Goal: Task Accomplishment & Management: Use online tool/utility

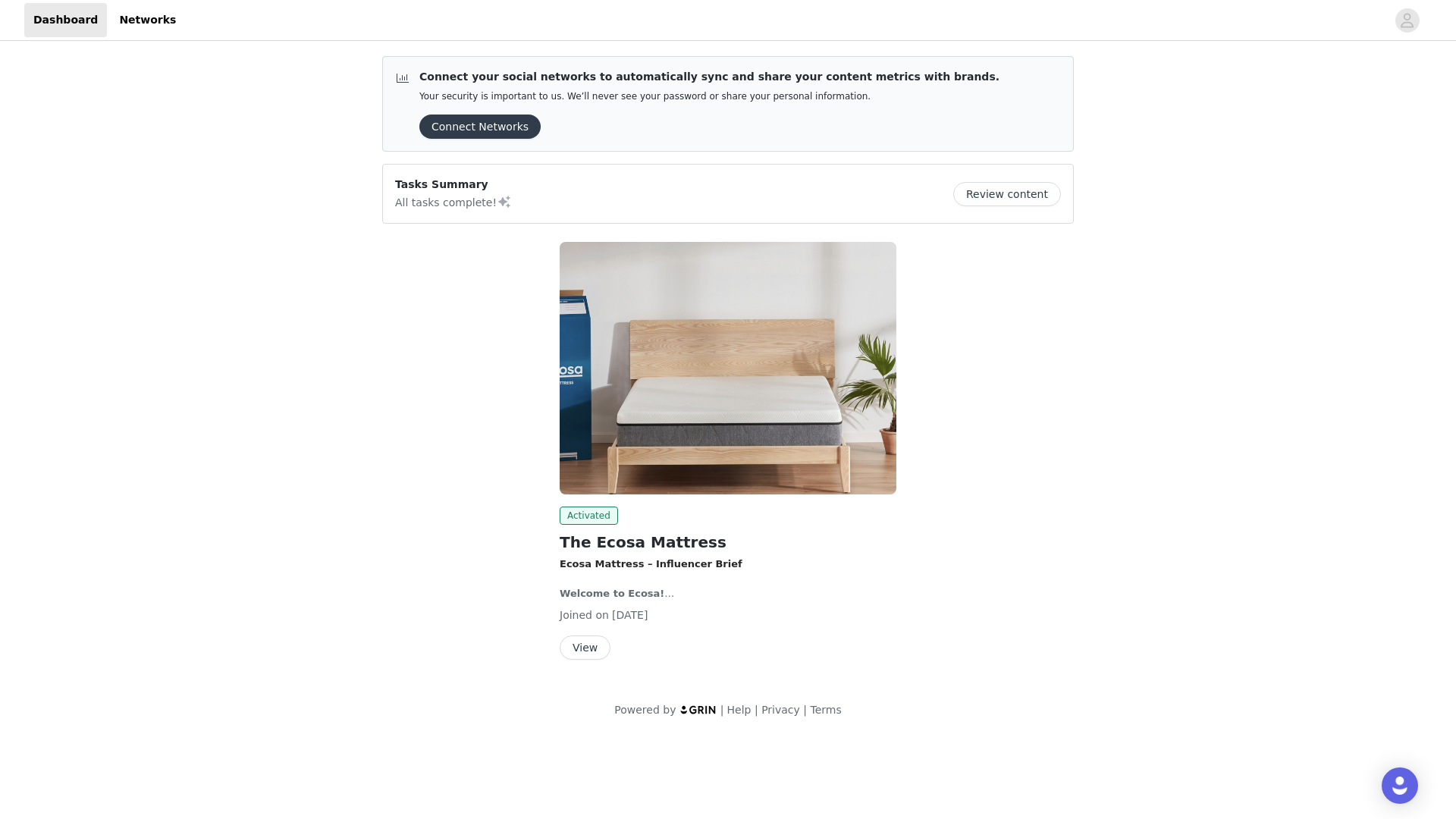
click at [587, 651] on button "View" at bounding box center [585, 647] width 51 height 25
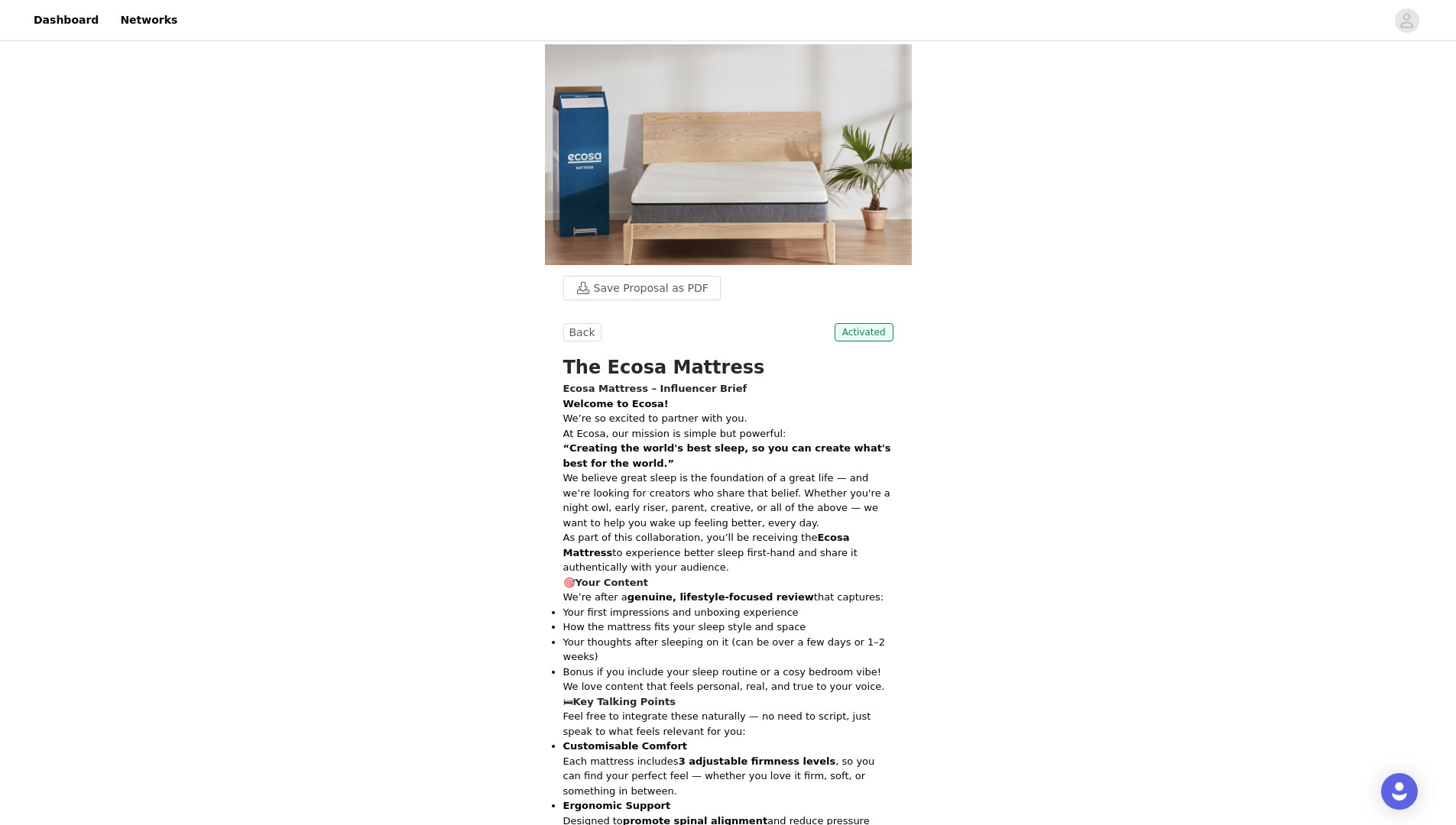
scroll to position [444, 0]
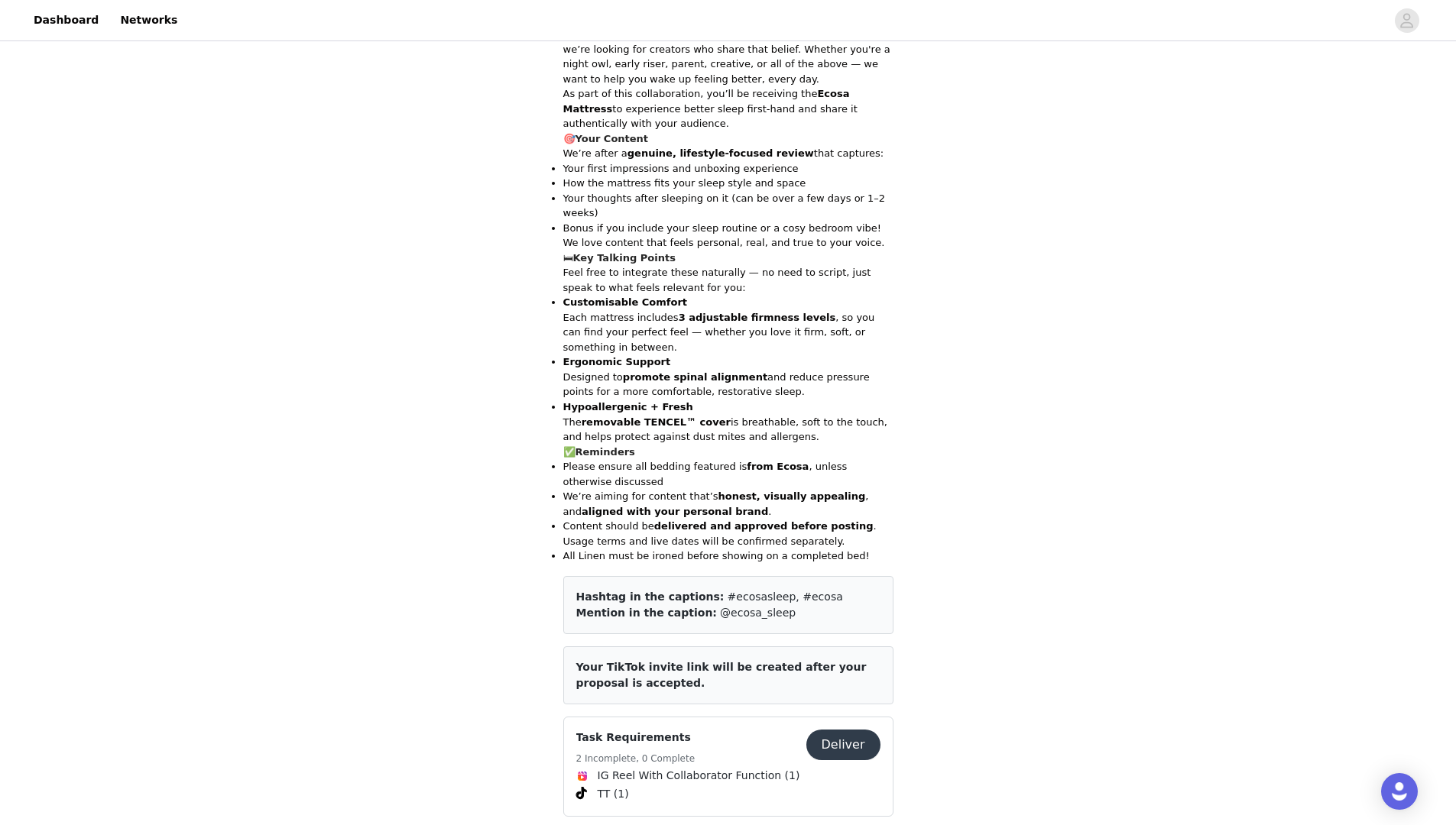
click at [827, 730] on button "Deliver" at bounding box center [843, 745] width 74 height 31
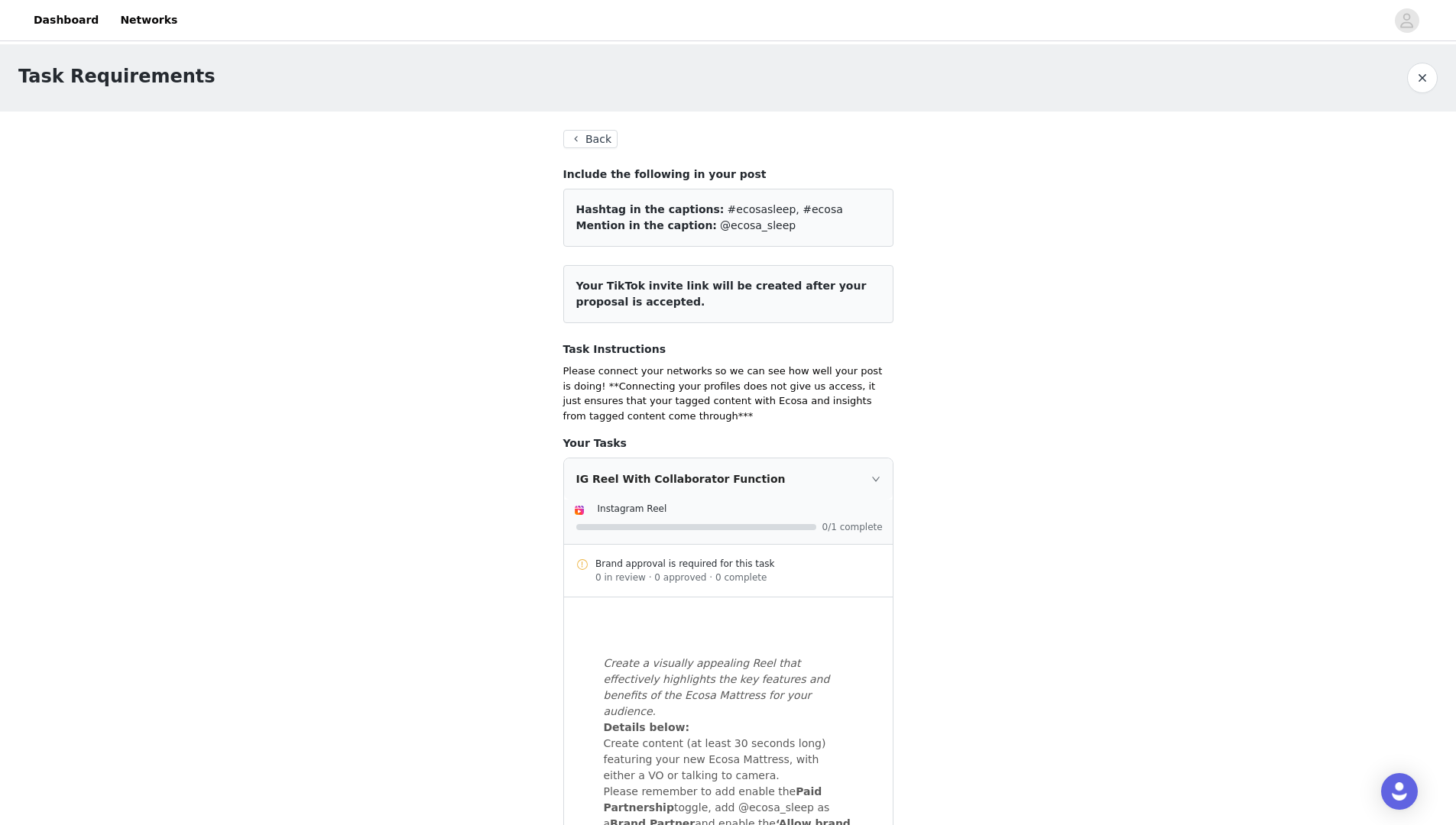
scroll to position [745, 0]
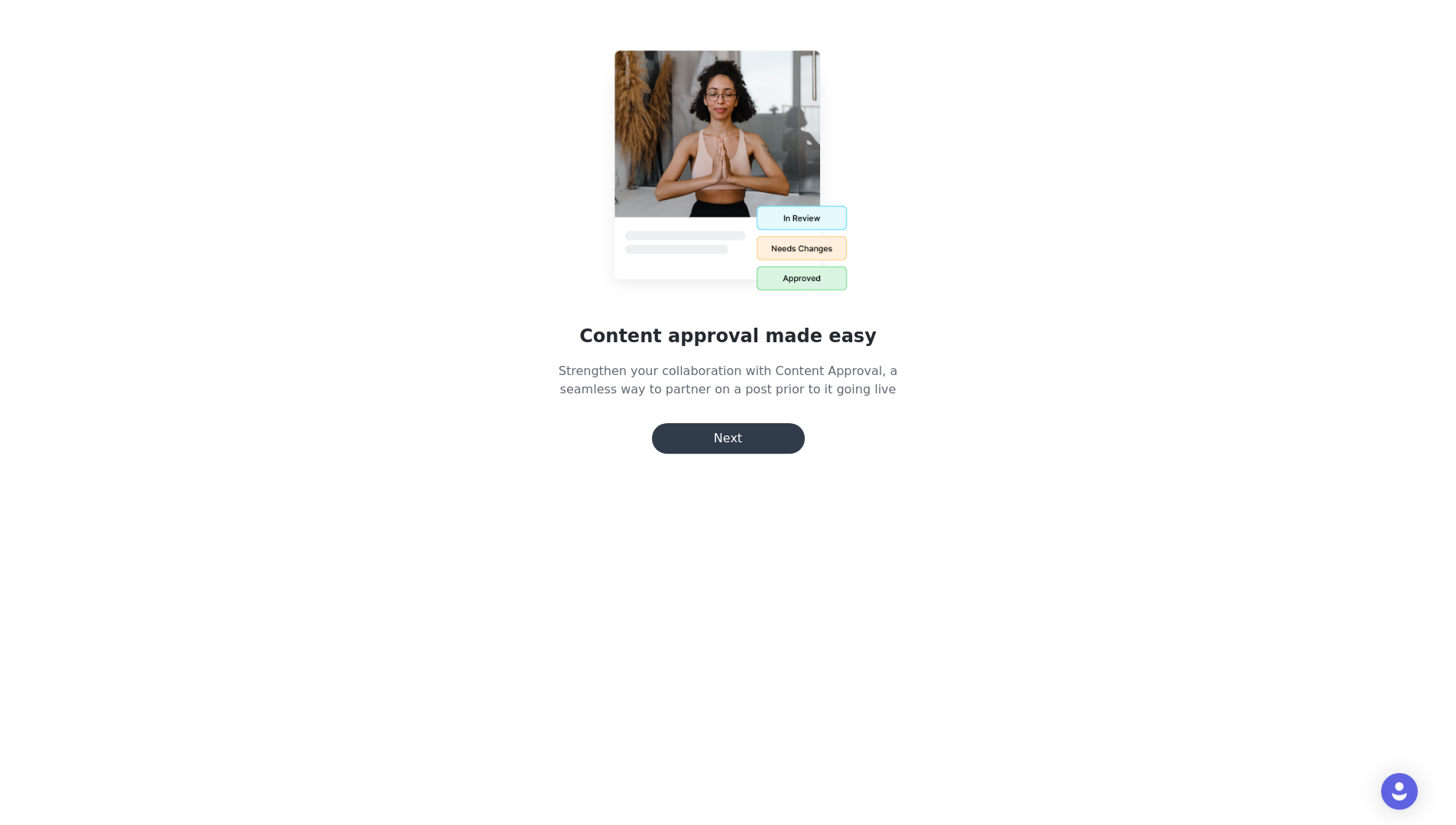
click at [746, 452] on button "Next" at bounding box center [728, 439] width 153 height 31
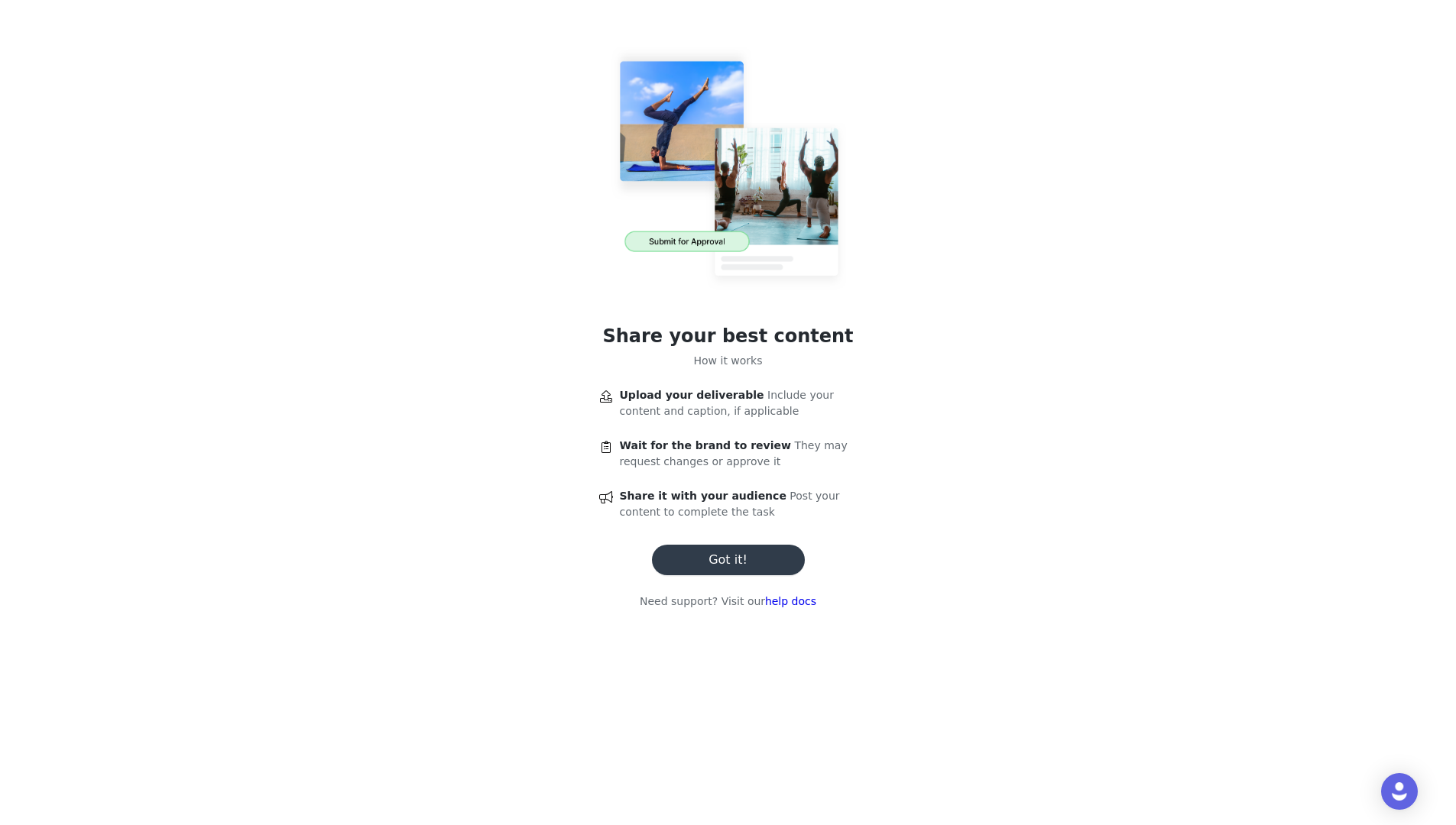
click at [731, 547] on button "Got it!" at bounding box center [728, 561] width 153 height 31
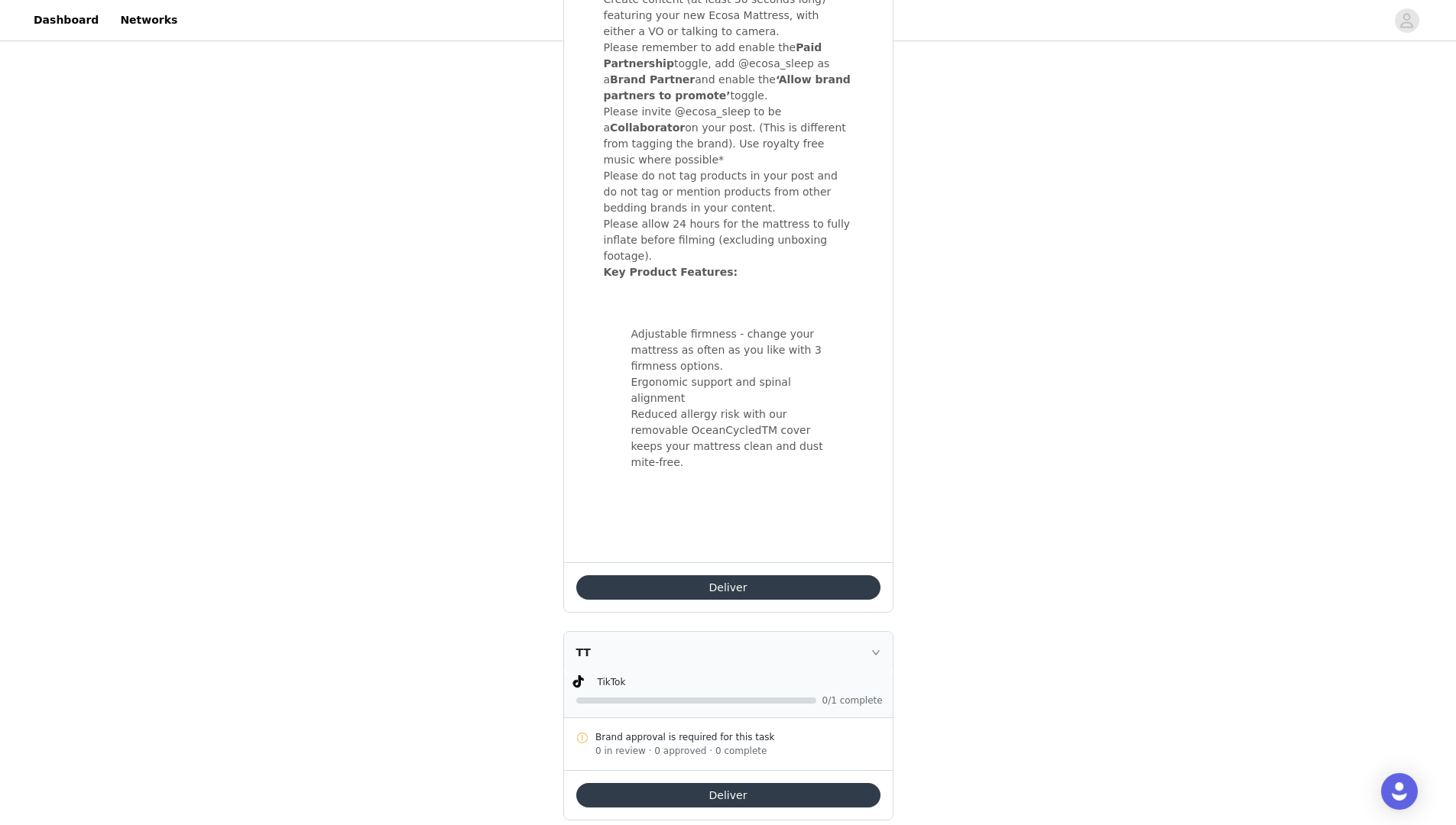
click at [731, 575] on button "Deliver" at bounding box center [728, 587] width 304 height 25
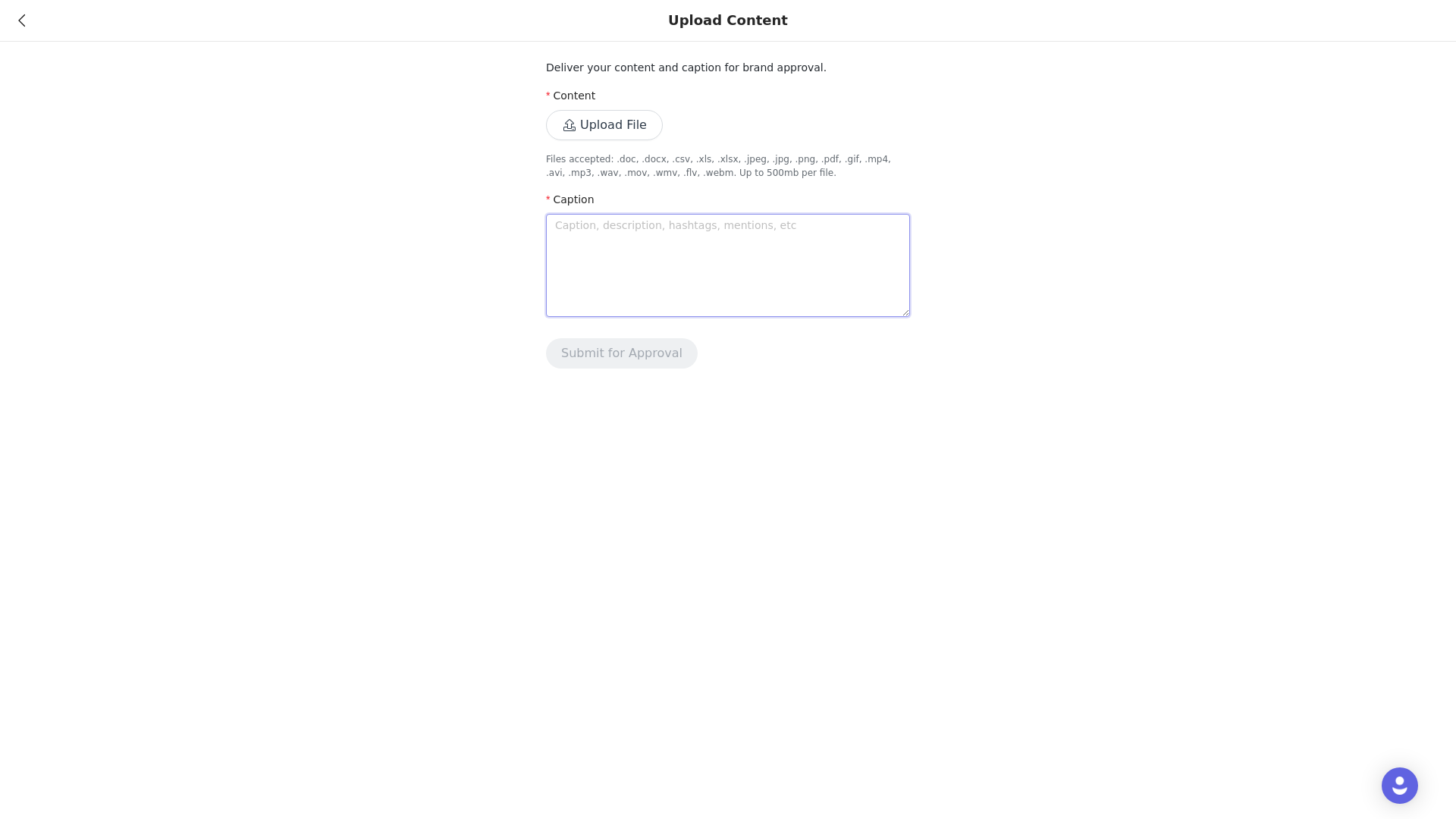
click at [821, 254] on textarea at bounding box center [728, 265] width 364 height 103
paste textarea "In sickness and in health, Ecosa is here to stay. Jump online and get yours [DA…"
type textarea "In sickness and in health, Ecosa is here to stay. Jump online and get yours [DA…"
click at [607, 131] on button "Upload File" at bounding box center [604, 125] width 116 height 31
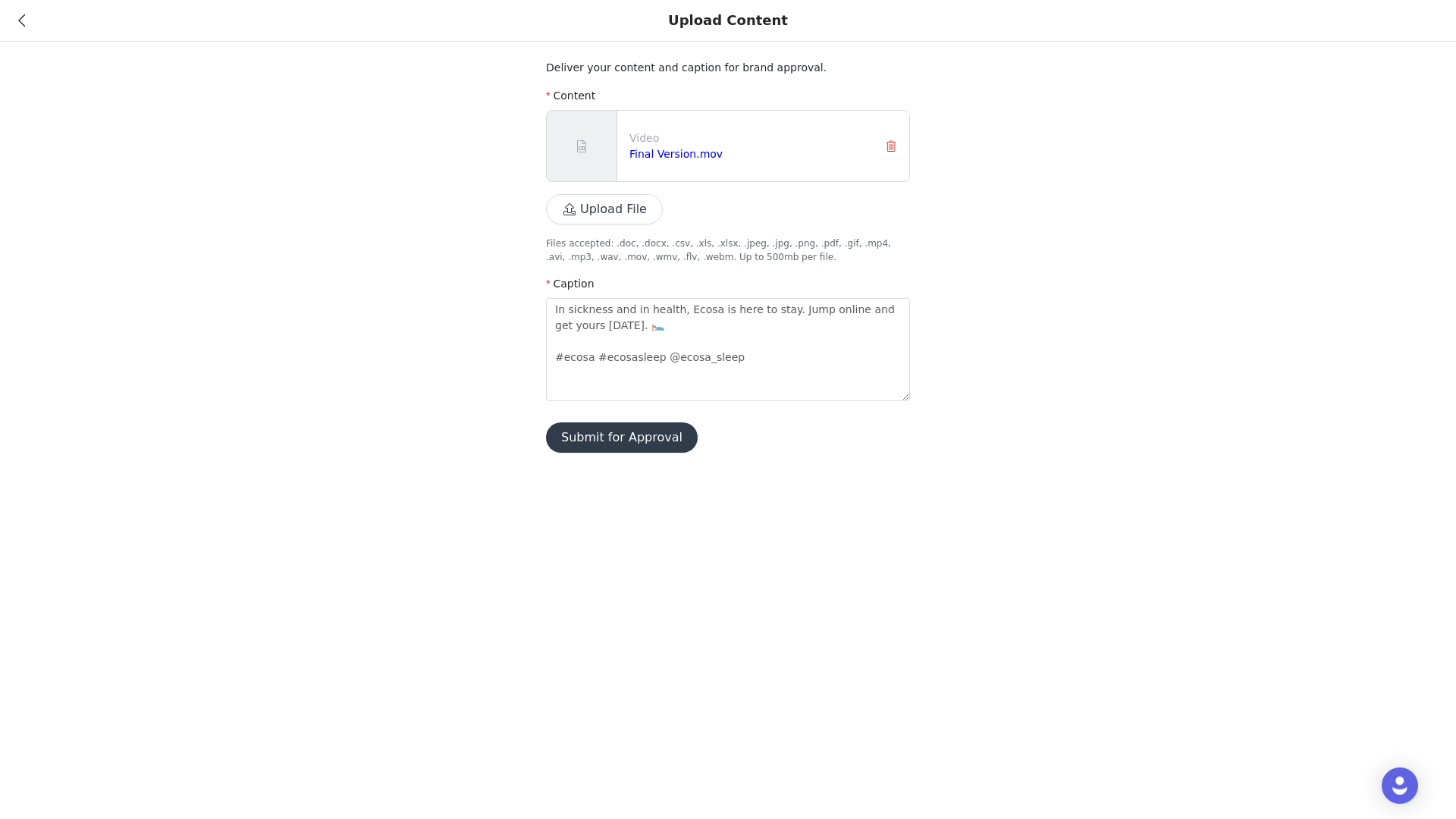
click at [635, 451] on button "Submit for Approval" at bounding box center [622, 438] width 152 height 31
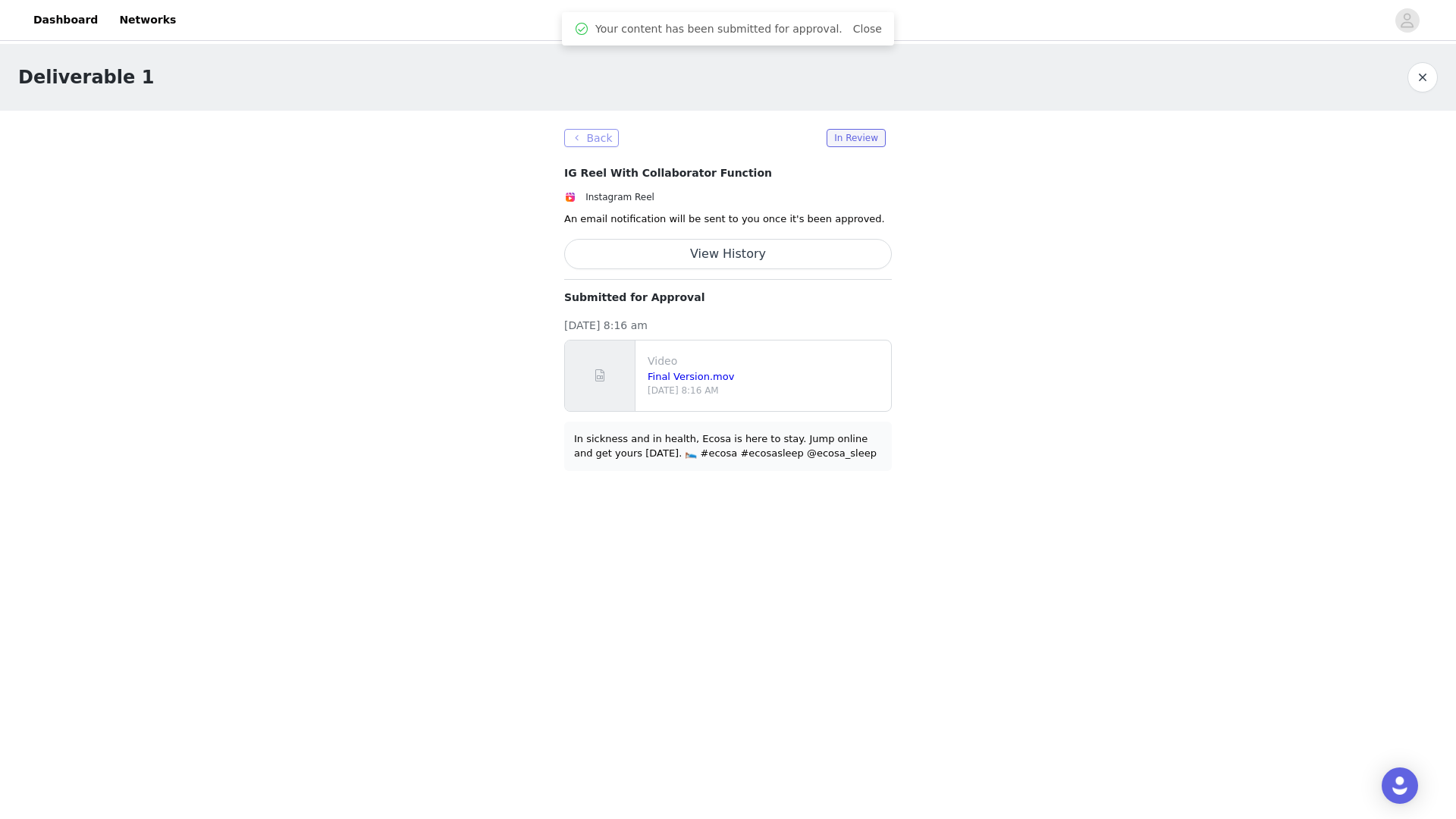
click at [589, 139] on button "Back" at bounding box center [591, 138] width 54 height 18
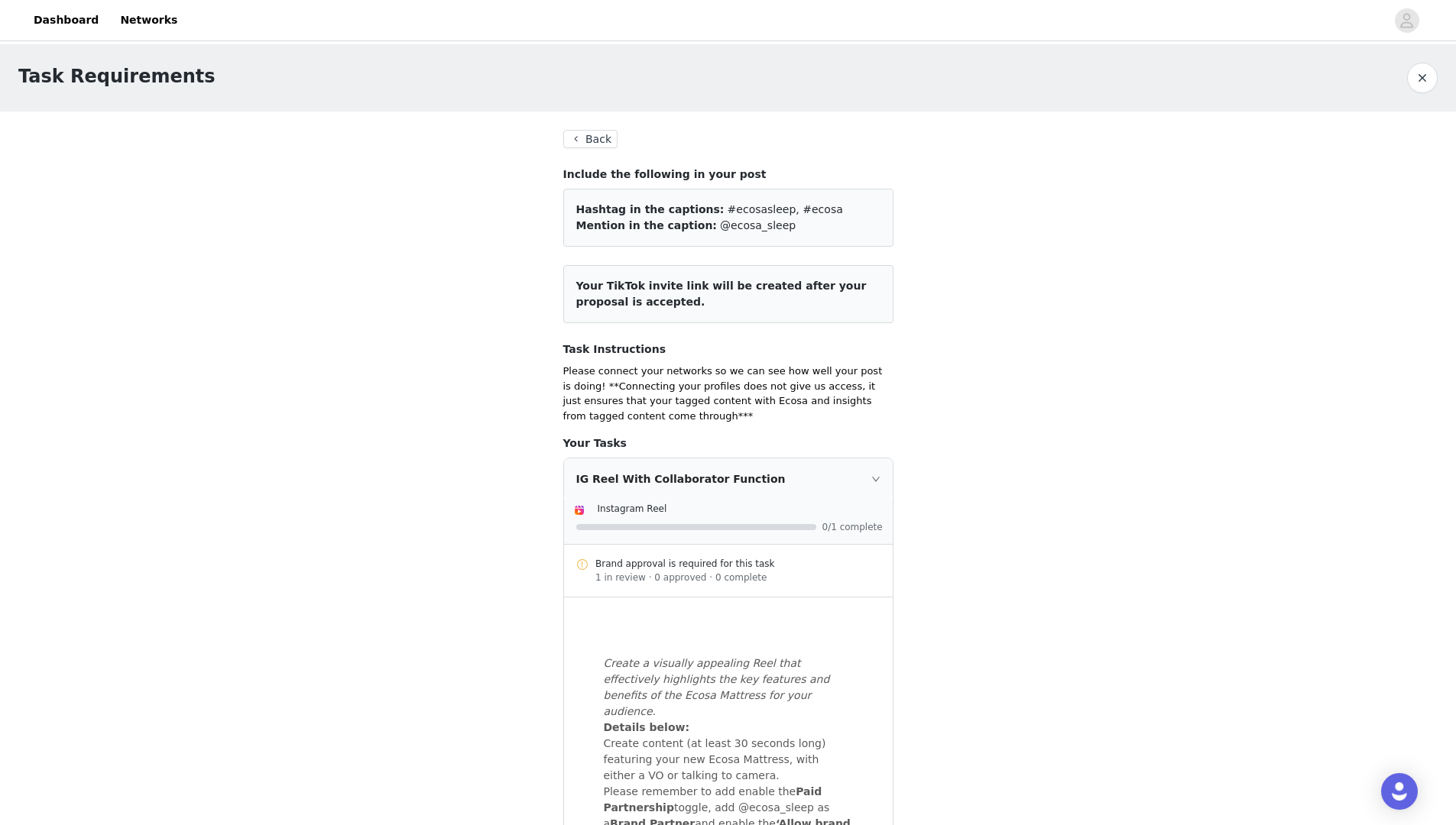
scroll to position [745, 0]
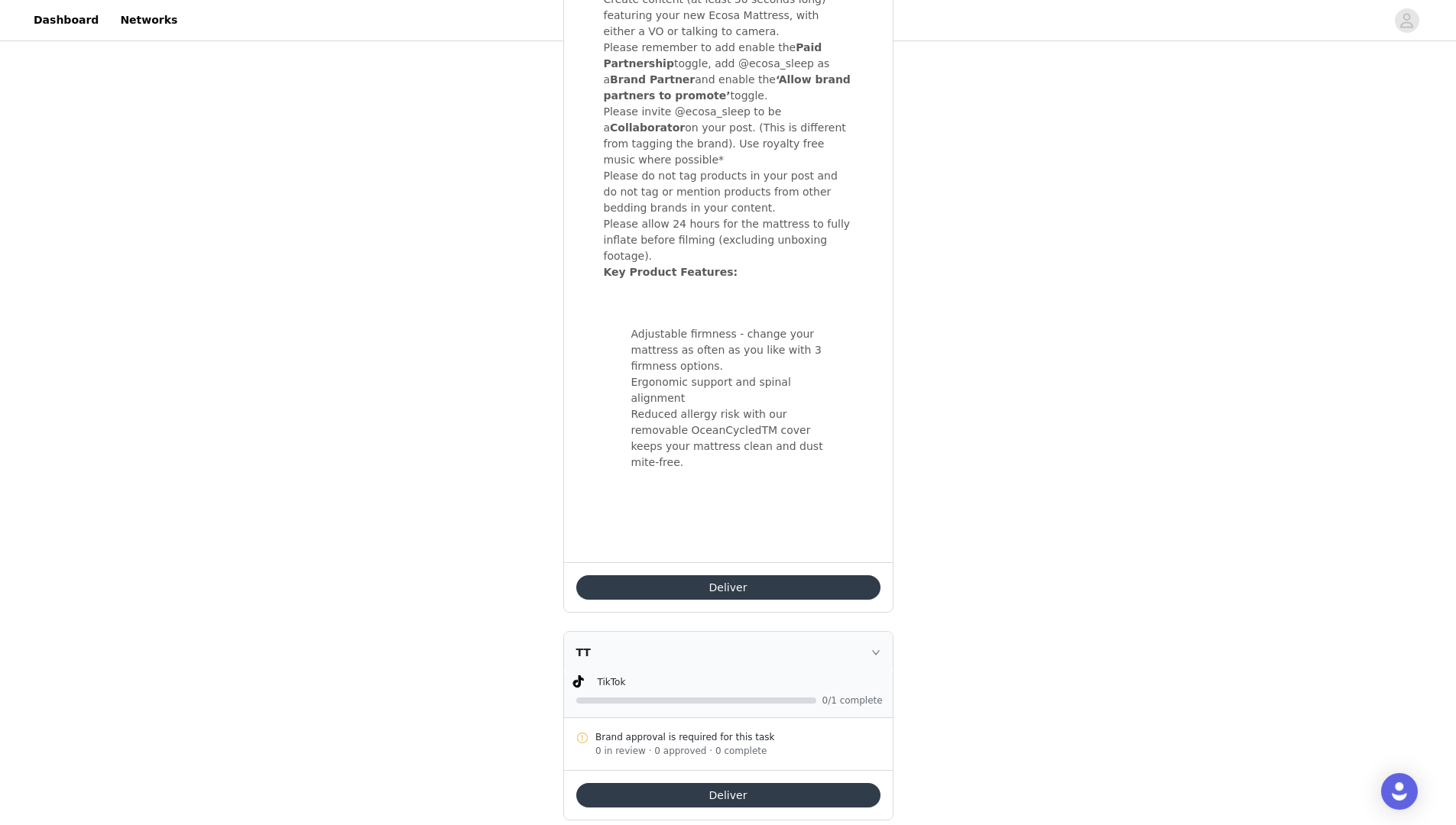
click at [703, 783] on button "Deliver" at bounding box center [728, 795] width 304 height 25
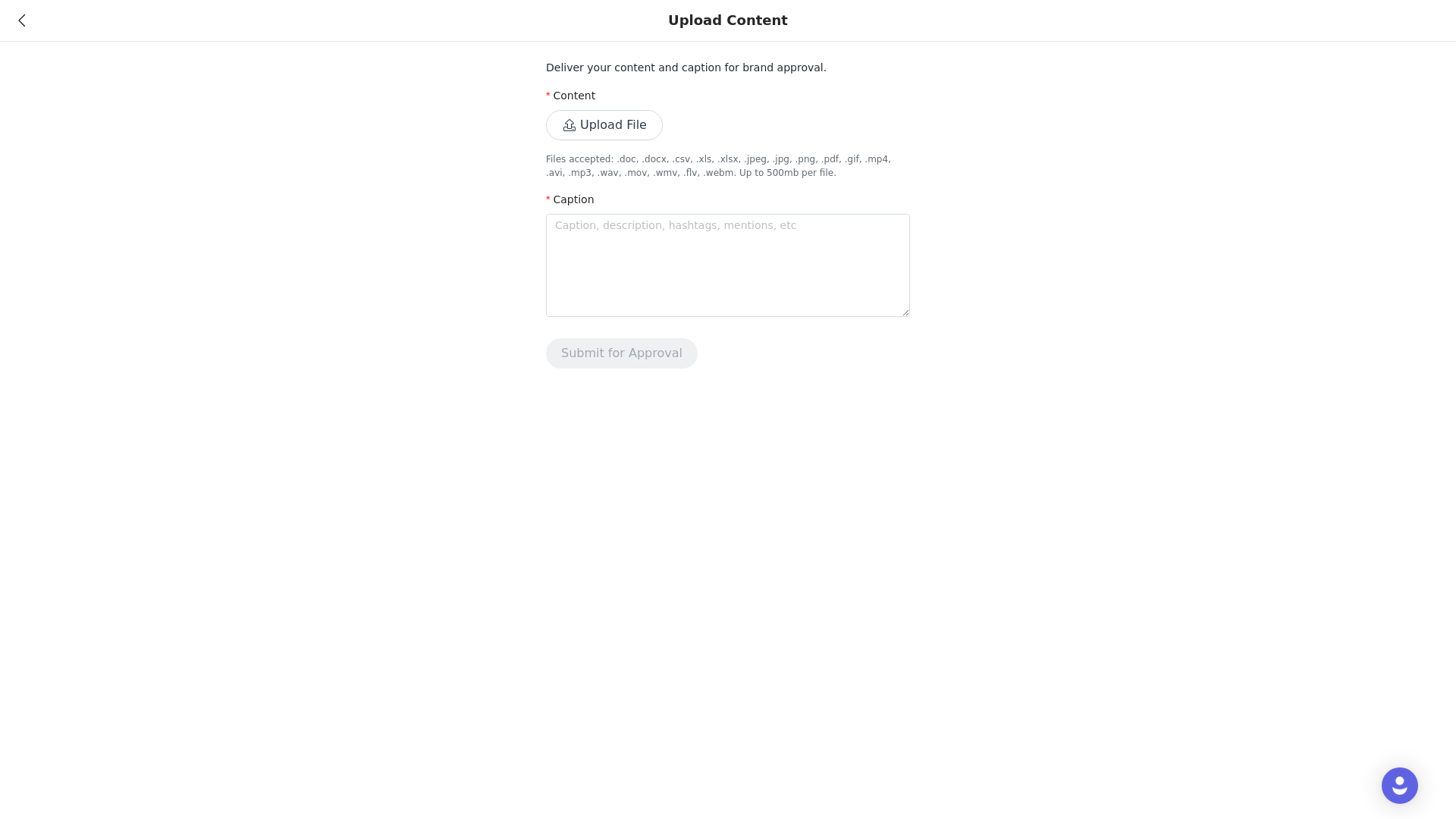
click at [641, 130] on button "Upload File" at bounding box center [604, 125] width 116 height 31
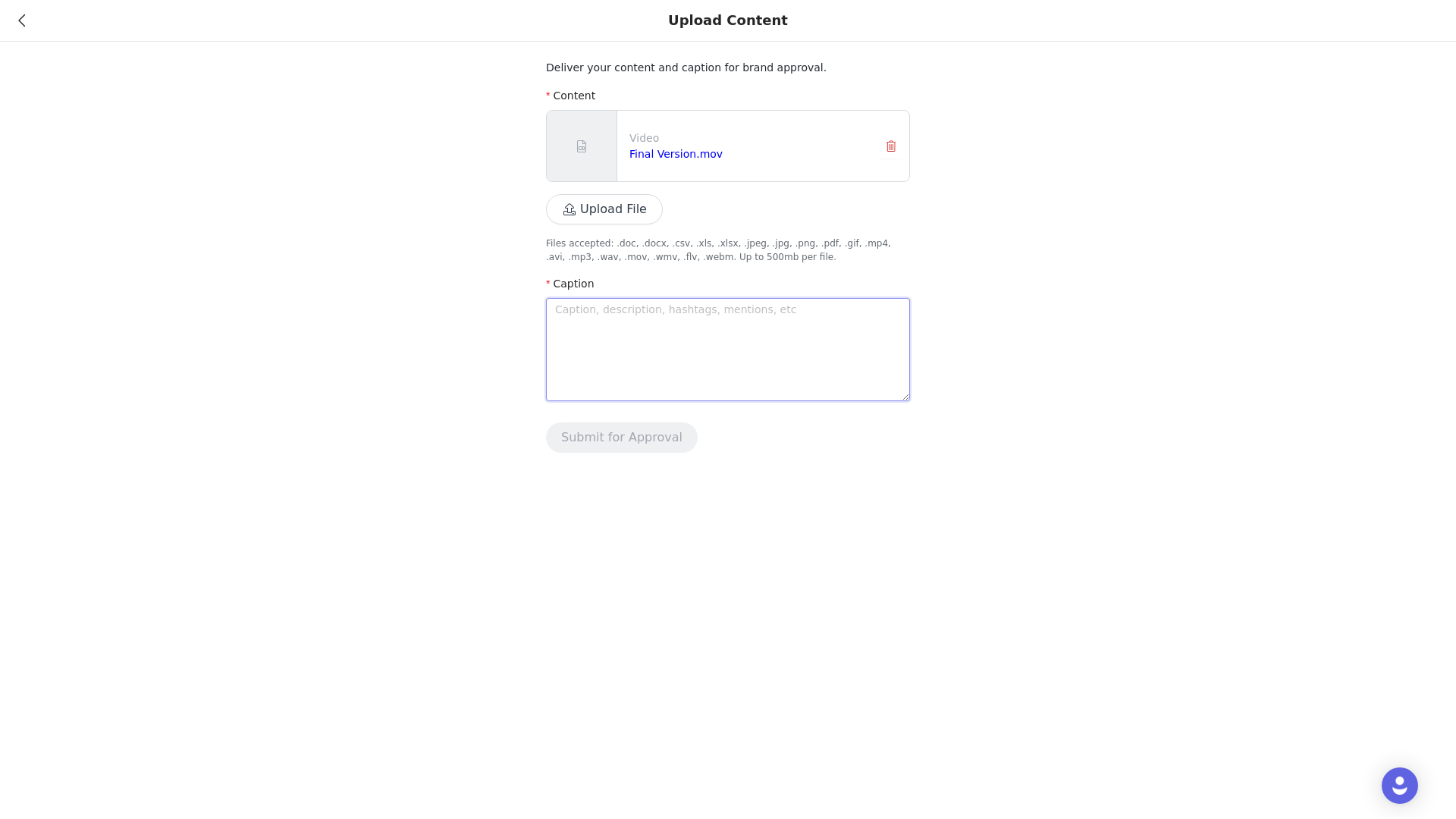
click at [785, 336] on textarea at bounding box center [728, 349] width 364 height 103
paste textarea "In sickness and in health, Ecosa is here to stay. Jump online and get yours [DA…"
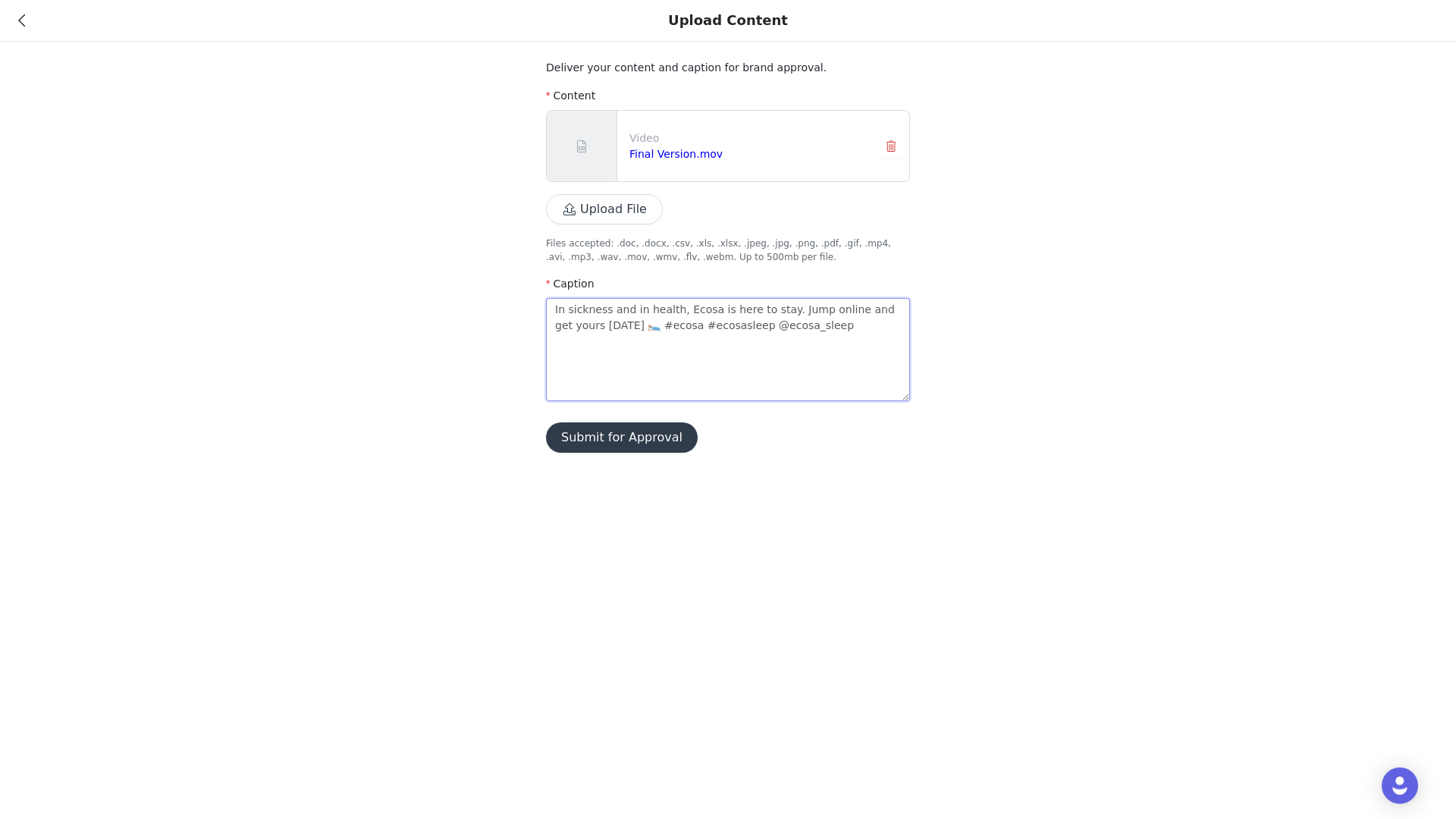
type textarea "In sickness and in health, Ecosa is here to stay. Jump online and get yours [DA…"
click at [633, 442] on button "Submit for Approval" at bounding box center [622, 438] width 152 height 31
